Goal: Task Accomplishment & Management: Use online tool/utility

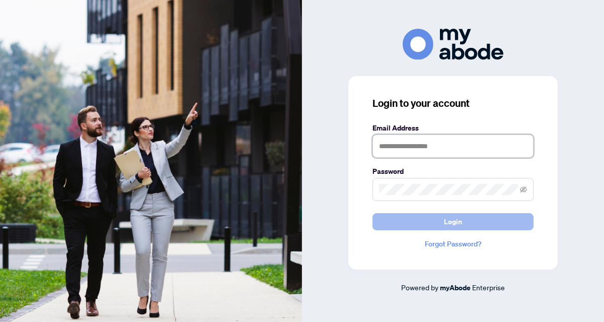
type input "**********"
click at [456, 219] on span "Login" at bounding box center [453, 221] width 18 height 16
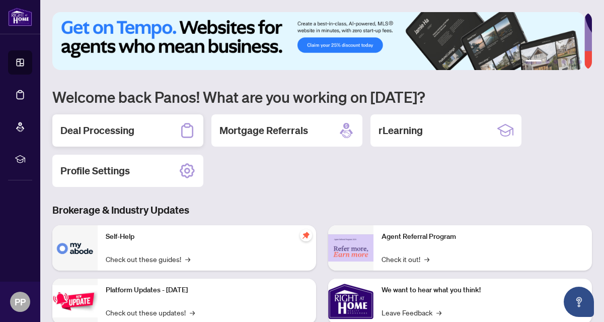
click at [109, 126] on h2 "Deal Processing" at bounding box center [97, 130] width 74 height 14
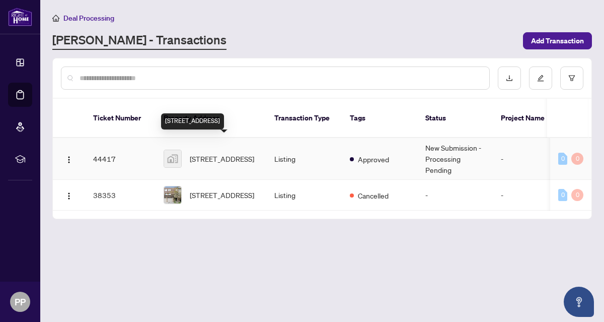
click at [225, 153] on span "[STREET_ADDRESS]" at bounding box center [222, 158] width 64 height 11
